Goal: Task Accomplishment & Management: Manage account settings

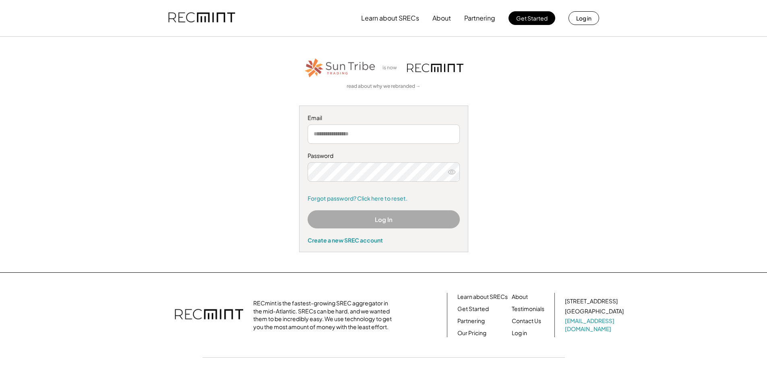
type input "**********"
click at [394, 222] on button "Log In" at bounding box center [384, 219] width 152 height 18
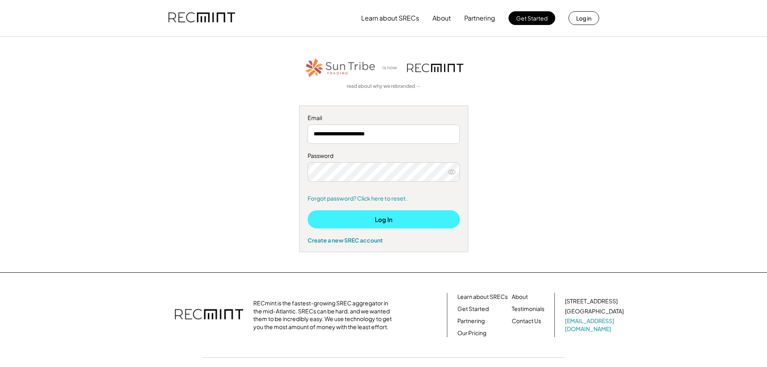
click at [385, 224] on button "Log In" at bounding box center [384, 219] width 152 height 18
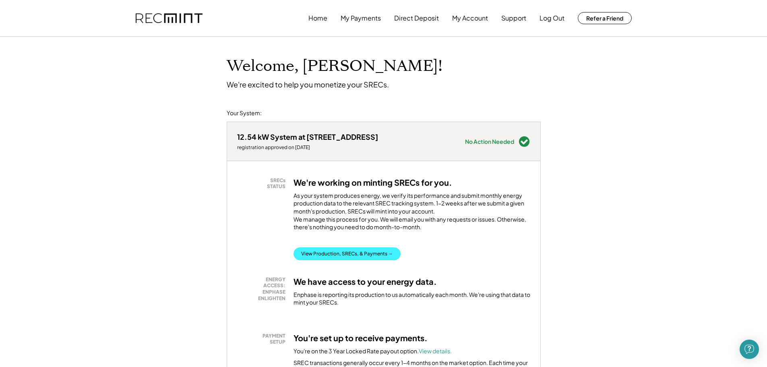
click at [369, 257] on button "View Production, SRECs, & Payments →" at bounding box center [347, 253] width 107 height 13
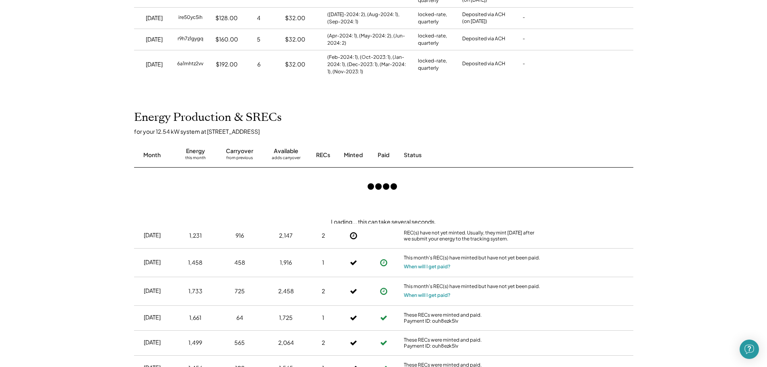
scroll to position [282, 0]
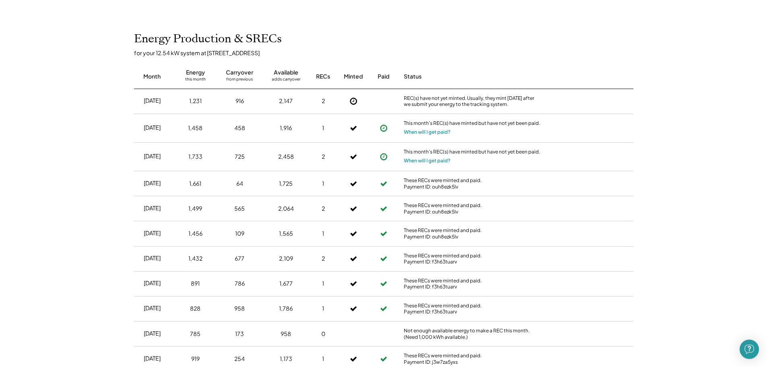
click at [0, 188] on div "Home My Payments Direct Deposit My Account Support Log Out Refer a Friend Produ…" at bounding box center [383, 354] width 767 height 1273
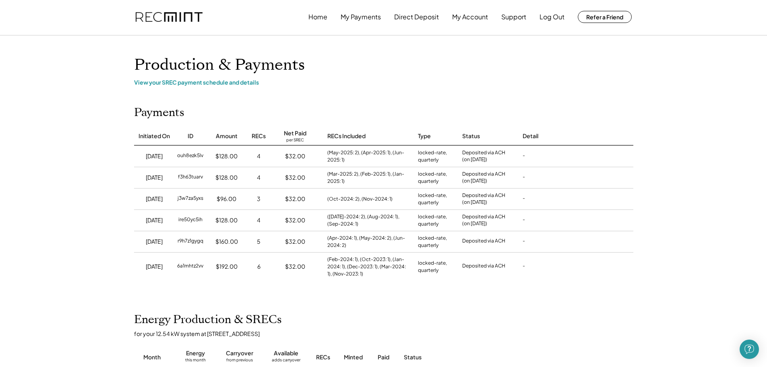
scroll to position [0, 0]
click at [549, 19] on button "Log Out" at bounding box center [552, 18] width 25 height 16
